Goal: Information Seeking & Learning: Learn about a topic

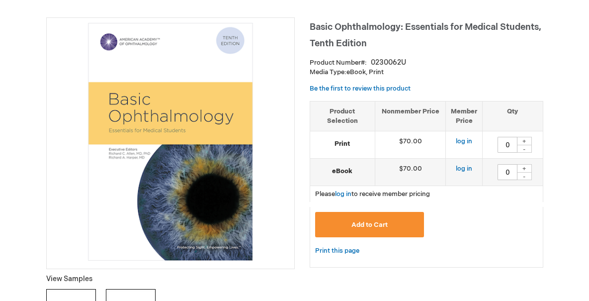
scroll to position [120, 0]
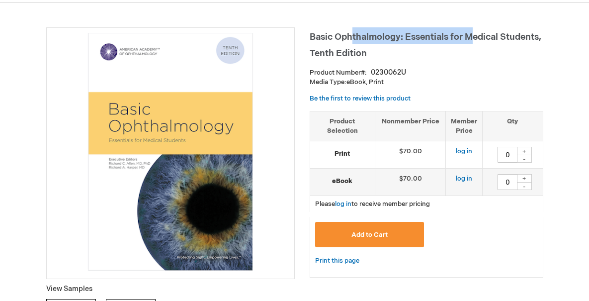
drag, startPoint x: 351, startPoint y: 37, endPoint x: 475, endPoint y: 39, distance: 123.7
click at [475, 39] on span "Basic Ophthalmology: Essentials for Medical Students, Tenth Edition" at bounding box center [424, 45] width 231 height 27
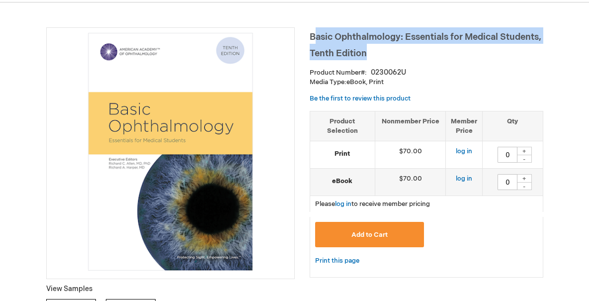
drag, startPoint x: 401, startPoint y: 52, endPoint x: 312, endPoint y: 30, distance: 91.6
click at [312, 30] on h1 "Basic Ophthalmology: Essentials for Medical Students, Tenth Edition" at bounding box center [425, 43] width 233 height 33
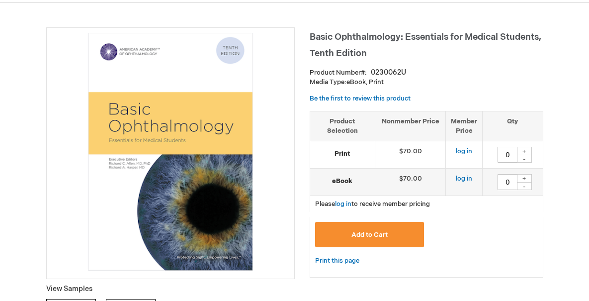
drag, startPoint x: 324, startPoint y: 64, endPoint x: 326, endPoint y: 58, distance: 6.0
click at [326, 59] on span "Basic Ophthalmology: Essentials for Medical Students, Tenth Edition" at bounding box center [424, 45] width 231 height 27
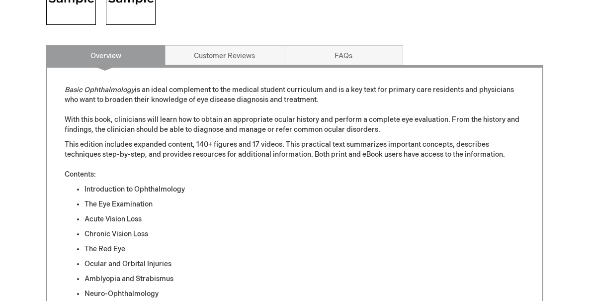
scroll to position [432, 0]
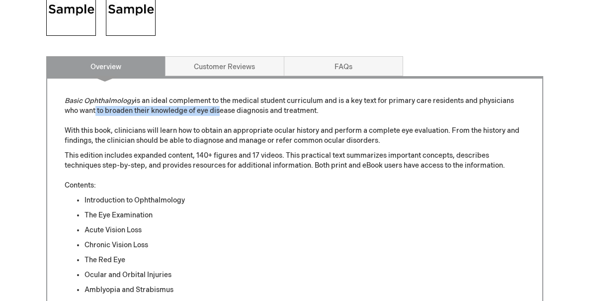
drag, startPoint x: 93, startPoint y: 107, endPoint x: 218, endPoint y: 106, distance: 124.7
click at [218, 106] on p "Basic Ophthalmology is an ideal complement to the medical student curriculum an…" at bounding box center [295, 121] width 460 height 50
drag, startPoint x: 223, startPoint y: 102, endPoint x: 267, endPoint y: 102, distance: 44.2
click at [267, 102] on p "Basic Ophthalmology is an ideal complement to the medical student curriculum an…" at bounding box center [295, 121] width 460 height 50
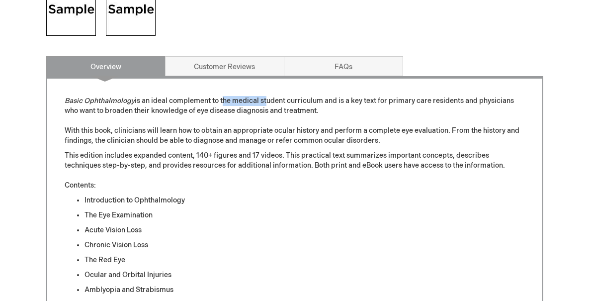
click at [267, 102] on p "Basic Ophthalmology is an ideal complement to the medical student curriculum an…" at bounding box center [295, 121] width 460 height 50
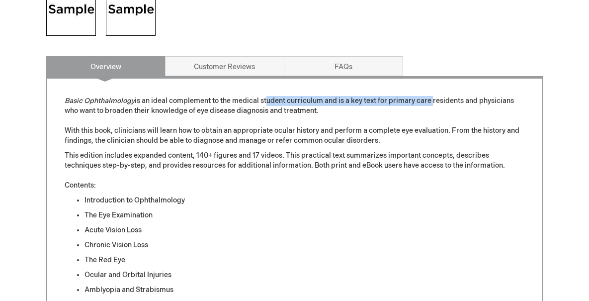
drag, startPoint x: 266, startPoint y: 101, endPoint x: 431, endPoint y: 101, distance: 165.4
click at [431, 101] on p "Basic Ophthalmology is an ideal complement to the medical student curriculum an…" at bounding box center [295, 121] width 460 height 50
drag, startPoint x: 342, startPoint y: 101, endPoint x: 427, endPoint y: 101, distance: 84.9
click at [427, 101] on p "Basic Ophthalmology is an ideal complement to the medical student curriculum an…" at bounding box center [295, 121] width 460 height 50
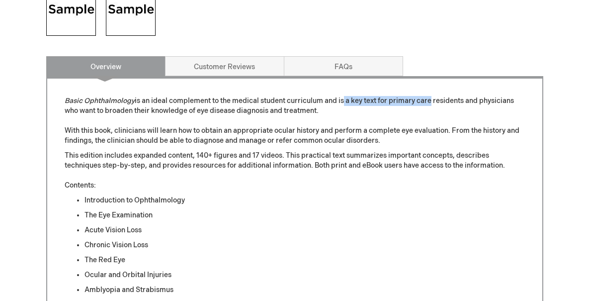
click at [427, 101] on p "Basic Ophthalmology is an ideal complement to the medical student curriculum an…" at bounding box center [295, 121] width 460 height 50
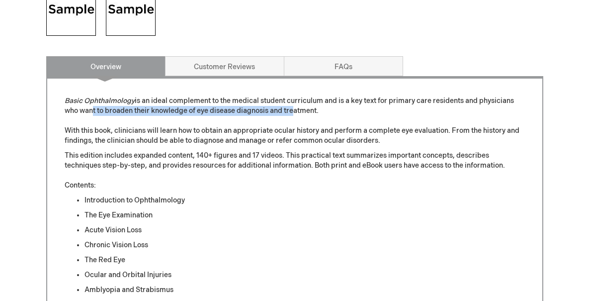
drag, startPoint x: 89, startPoint y: 109, endPoint x: 289, endPoint y: 111, distance: 199.2
click at [289, 111] on p "Basic Ophthalmology is an ideal complement to the medical student curriculum an…" at bounding box center [295, 121] width 460 height 50
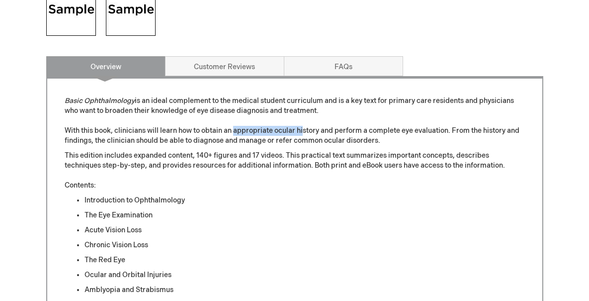
drag, startPoint x: 235, startPoint y: 128, endPoint x: 302, endPoint y: 128, distance: 67.6
click at [302, 128] on p "Basic Ophthalmology is an ideal complement to the medical student curriculum an…" at bounding box center [295, 121] width 460 height 50
drag, startPoint x: 118, startPoint y: 142, endPoint x: 190, endPoint y: 144, distance: 71.6
click at [190, 144] on p "Basic Ophthalmology is an ideal complement to the medical student curriculum an…" at bounding box center [295, 121] width 460 height 50
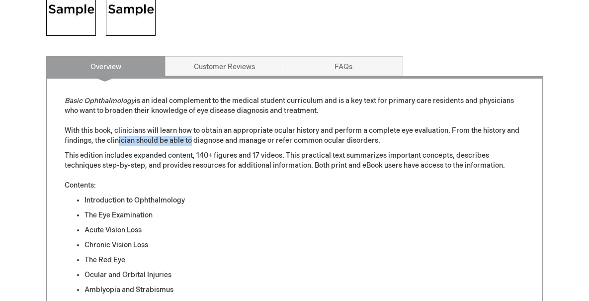
click at [190, 144] on p "Basic Ophthalmology is an ideal complement to the medical student curriculum an…" at bounding box center [295, 121] width 460 height 50
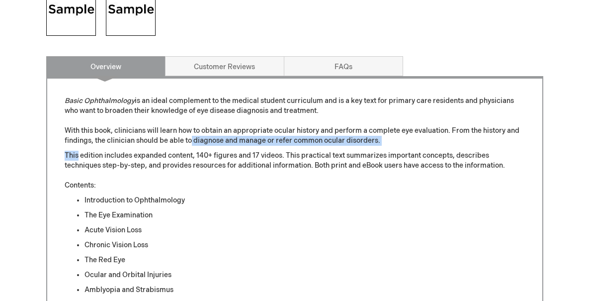
drag, startPoint x: 190, startPoint y: 144, endPoint x: 360, endPoint y: 150, distance: 170.0
click at [360, 150] on div "Basic Ophthalmology is an ideal complement to the medical student curriculum an…" at bounding box center [295, 288] width 460 height 385
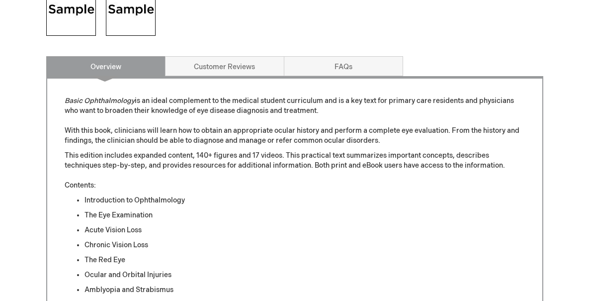
click at [178, 168] on p "This edition includes expanded content, 140+ figures and 17 videos. This practi…" at bounding box center [295, 170] width 460 height 40
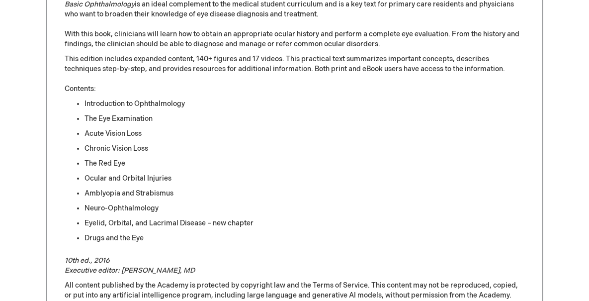
scroll to position [501, 0]
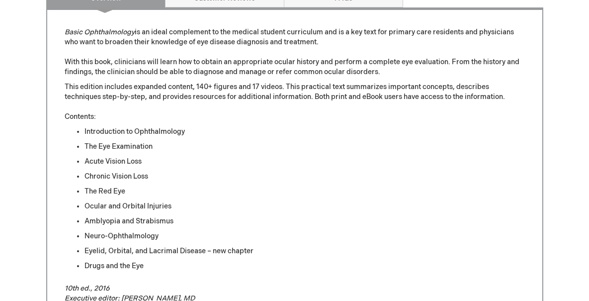
click at [303, 97] on p "This edition includes expanded content, 140+ figures and 17 videos. This practi…" at bounding box center [295, 102] width 460 height 40
drag, startPoint x: 203, startPoint y: 136, endPoint x: 167, endPoint y: 139, distance: 35.8
click at [167, 139] on ul "Introduction to Ophthalmology The Eye Examination Acute Vision Loss Chronic Vis…" at bounding box center [295, 199] width 460 height 144
click at [166, 143] on ul "Introduction to Ophthalmology The Eye Examination Acute Vision Loss Chronic Vis…" at bounding box center [295, 199] width 460 height 144
click at [227, 153] on ul "Introduction to Ophthalmology The Eye Examination Acute Vision Loss Chronic Vis…" at bounding box center [295, 199] width 460 height 144
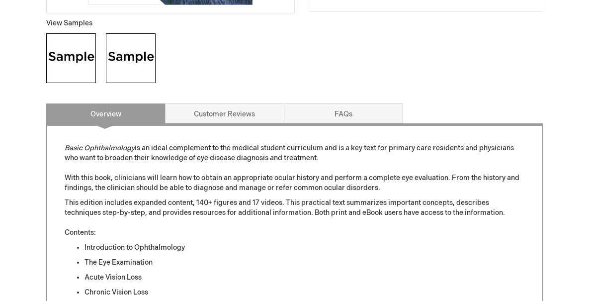
scroll to position [319, 0]
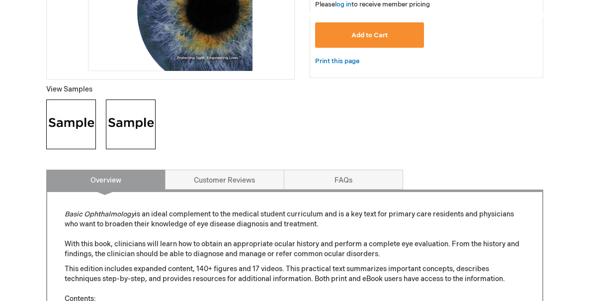
click at [77, 125] on img at bounding box center [71, 124] width 50 height 50
click at [358, 104] on div "Basic Ophthalmology: Essentials for Medical Students, Tenth Edition Product Num…" at bounding box center [294, 238] width 497 height 821
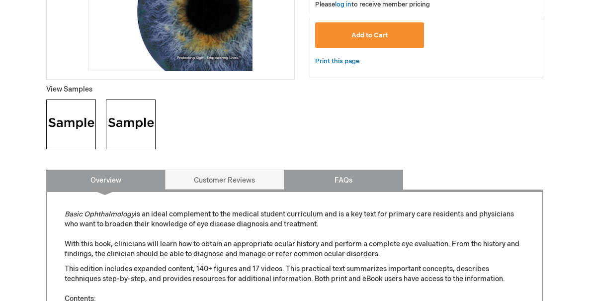
click at [337, 188] on link "FAQs" at bounding box center [343, 179] width 119 height 20
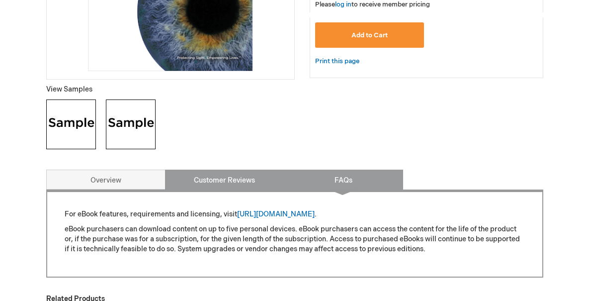
click at [258, 178] on link "Customer Reviews" at bounding box center [224, 179] width 119 height 20
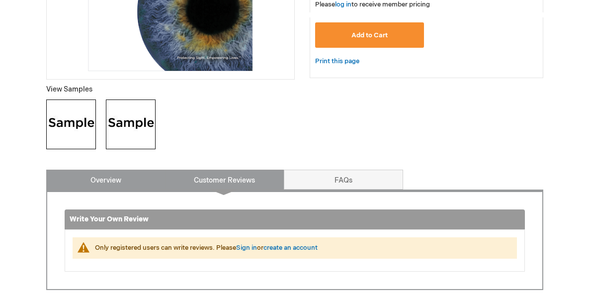
click at [110, 183] on link "Overview" at bounding box center [105, 179] width 119 height 20
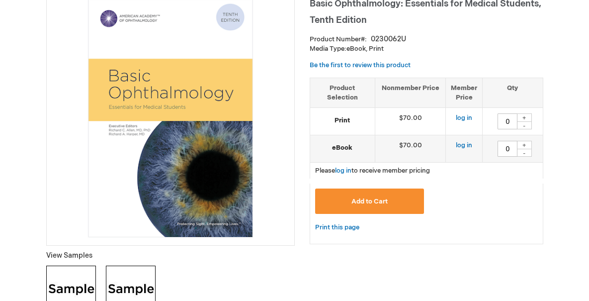
scroll to position [200, 0]
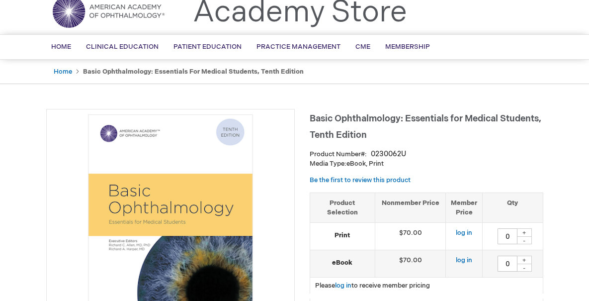
scroll to position [48, 0]
